Goal: Transaction & Acquisition: Purchase product/service

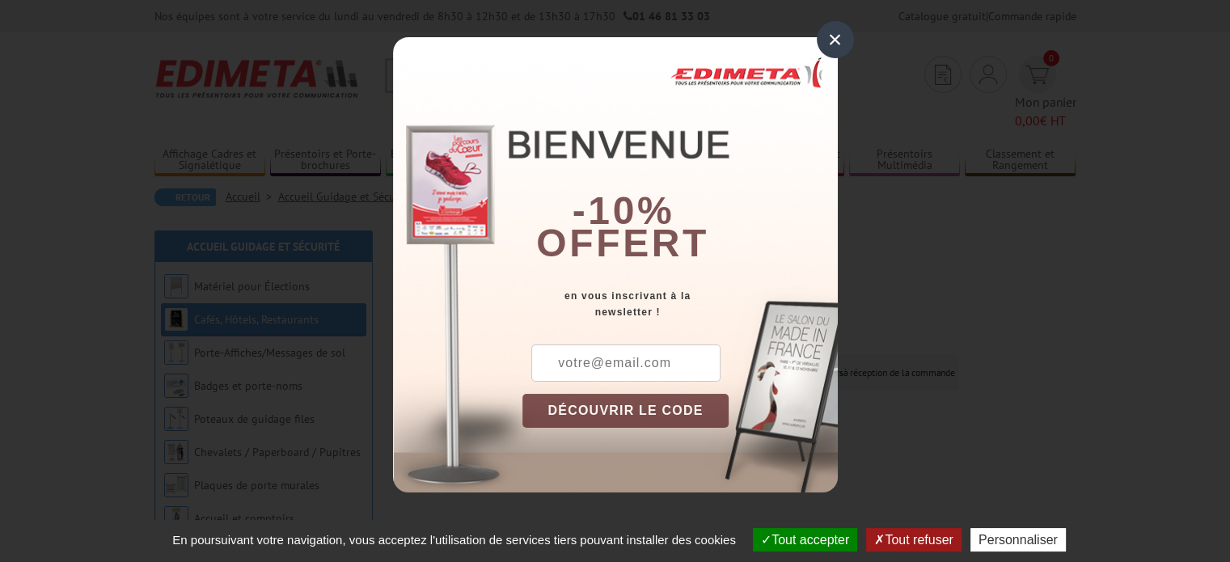
click at [848, 38] on div "×" at bounding box center [835, 39] width 37 height 37
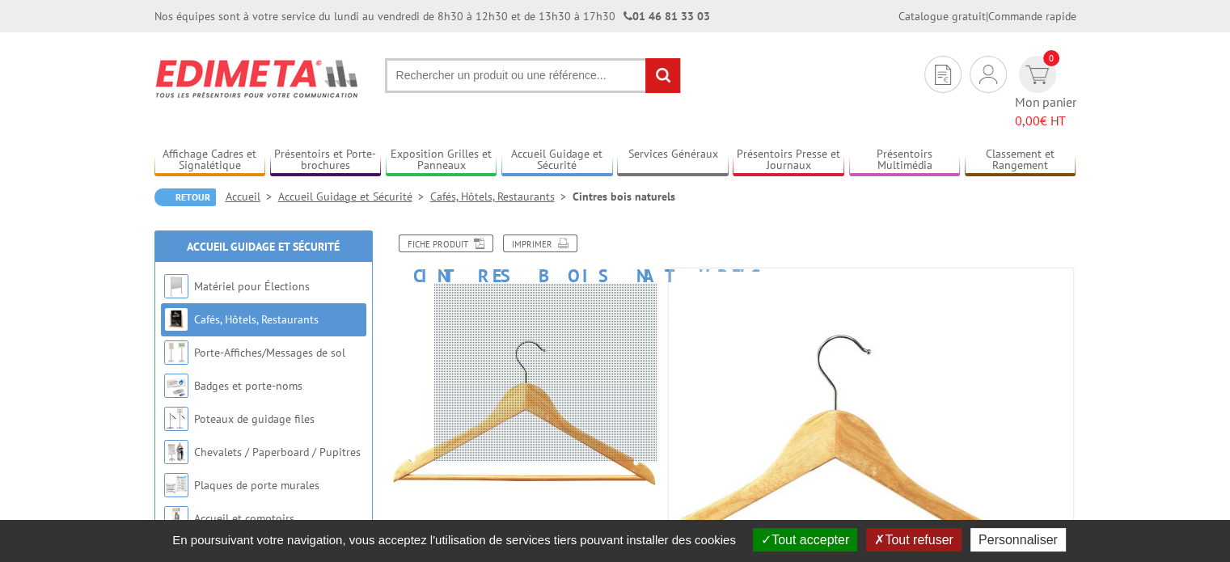
drag, startPoint x: 546, startPoint y: 373, endPoint x: 811, endPoint y: 423, distance: 269.3
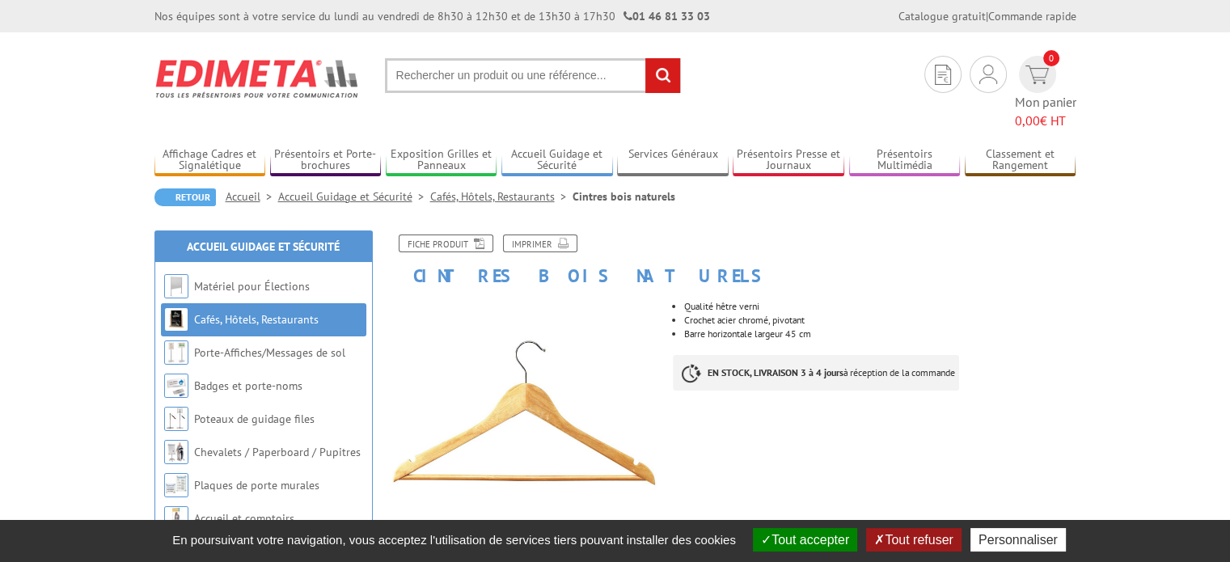
drag, startPoint x: 811, startPoint y: 423, endPoint x: 508, endPoint y: 391, distance: 304.3
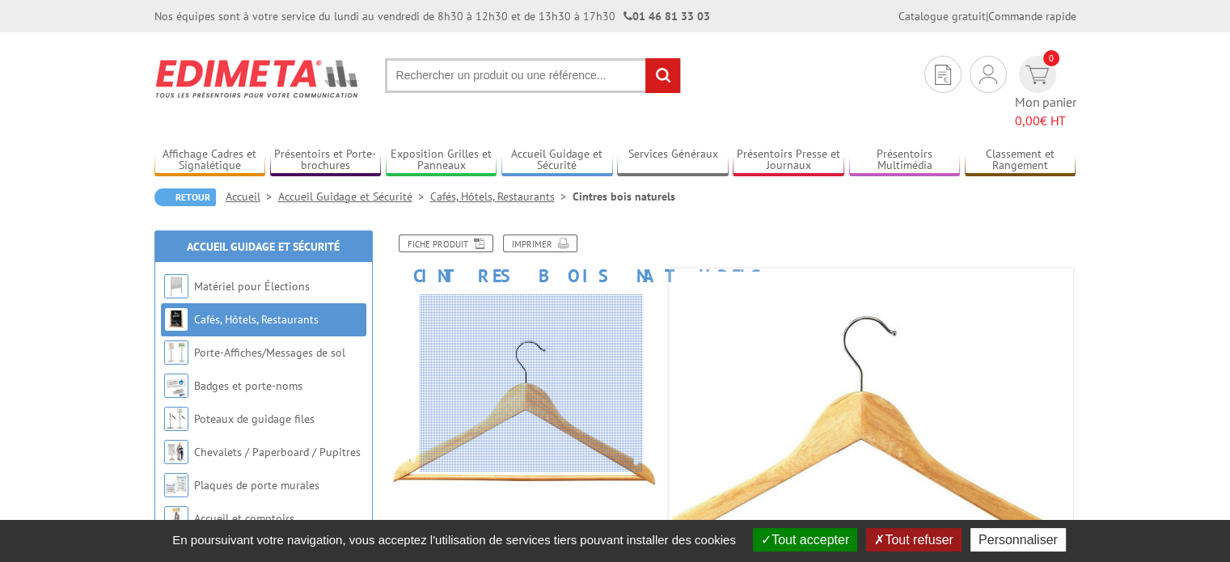
click at [532, 383] on div at bounding box center [531, 383] width 223 height 178
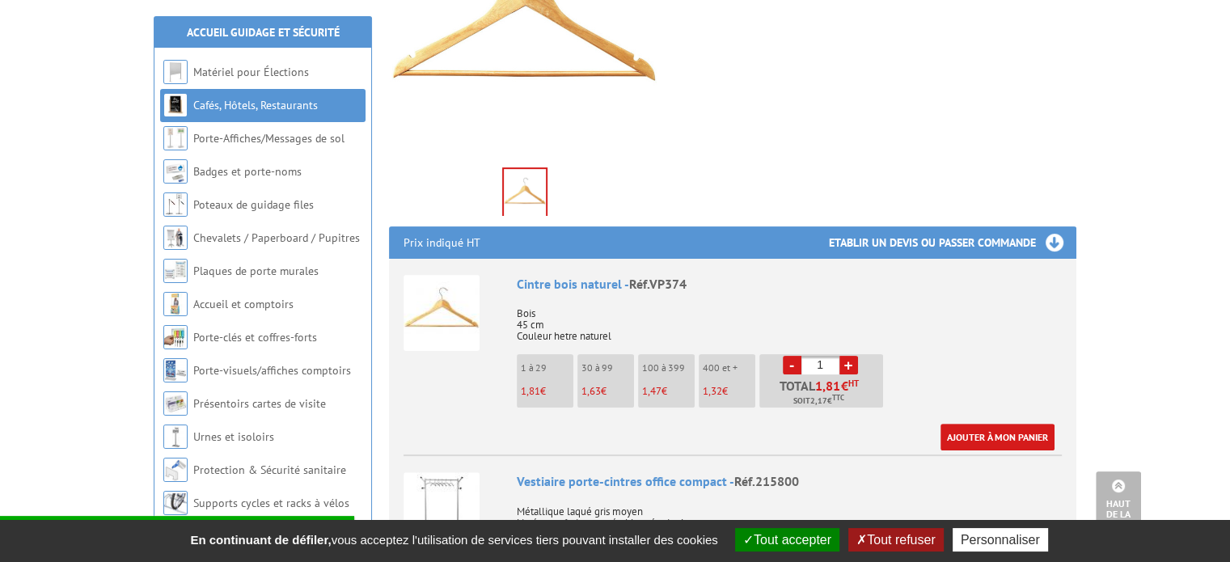
scroll to position [162, 0]
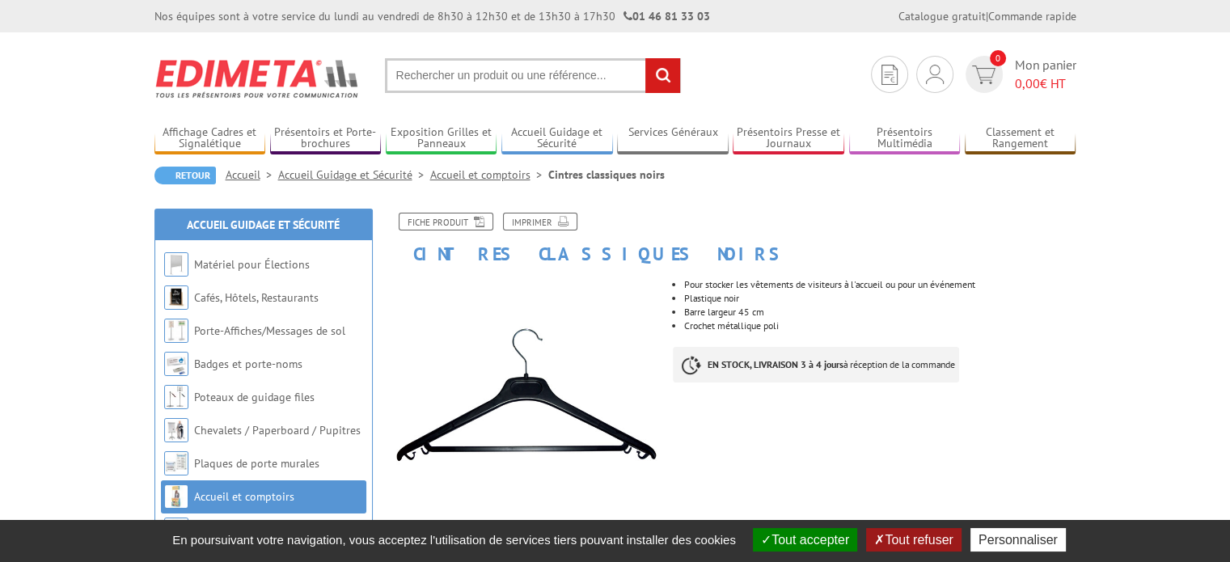
drag, startPoint x: 555, startPoint y: 374, endPoint x: 524, endPoint y: 388, distance: 33.7
